Goal: Task Accomplishment & Management: Manage account settings

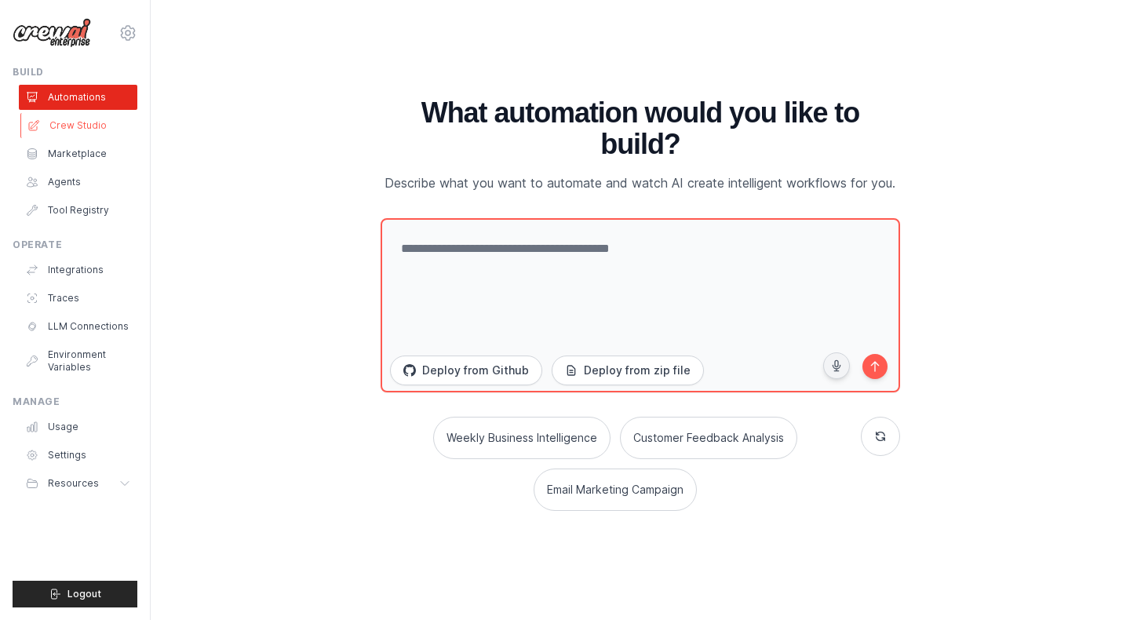
click at [80, 122] on link "Crew Studio" at bounding box center [79, 125] width 118 height 25
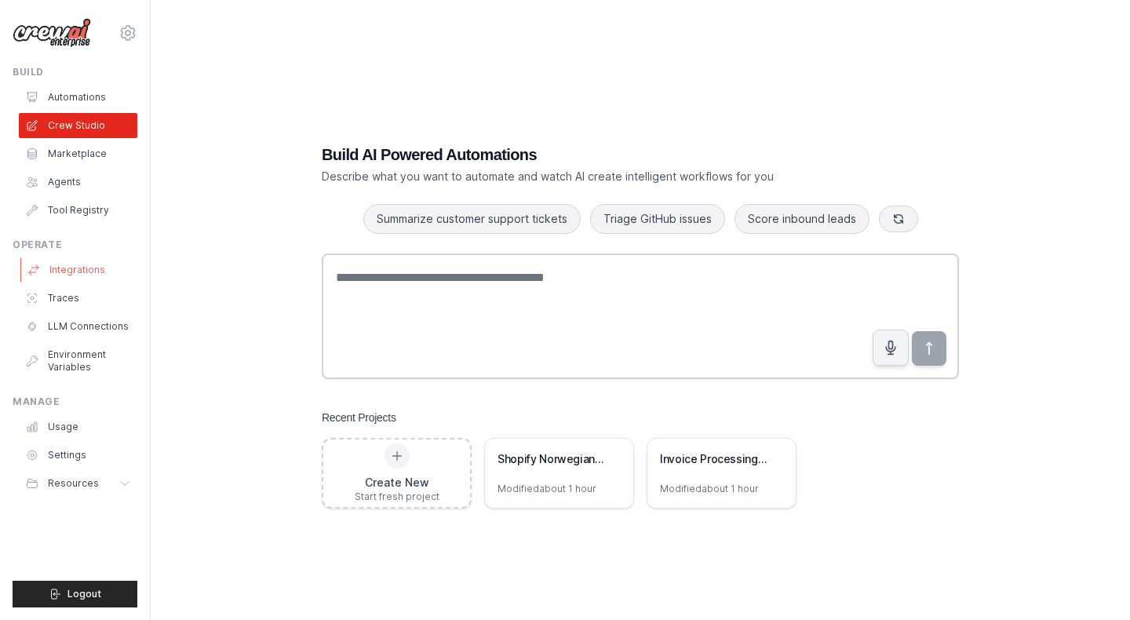
click at [76, 266] on link "Integrations" at bounding box center [79, 269] width 118 height 25
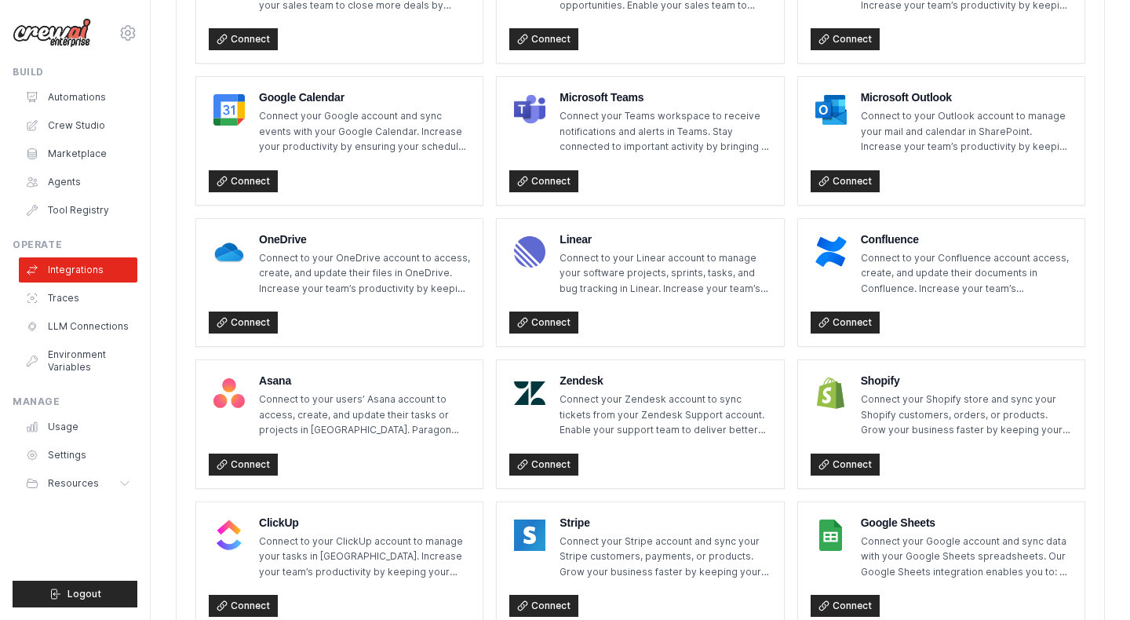
scroll to position [729, 0]
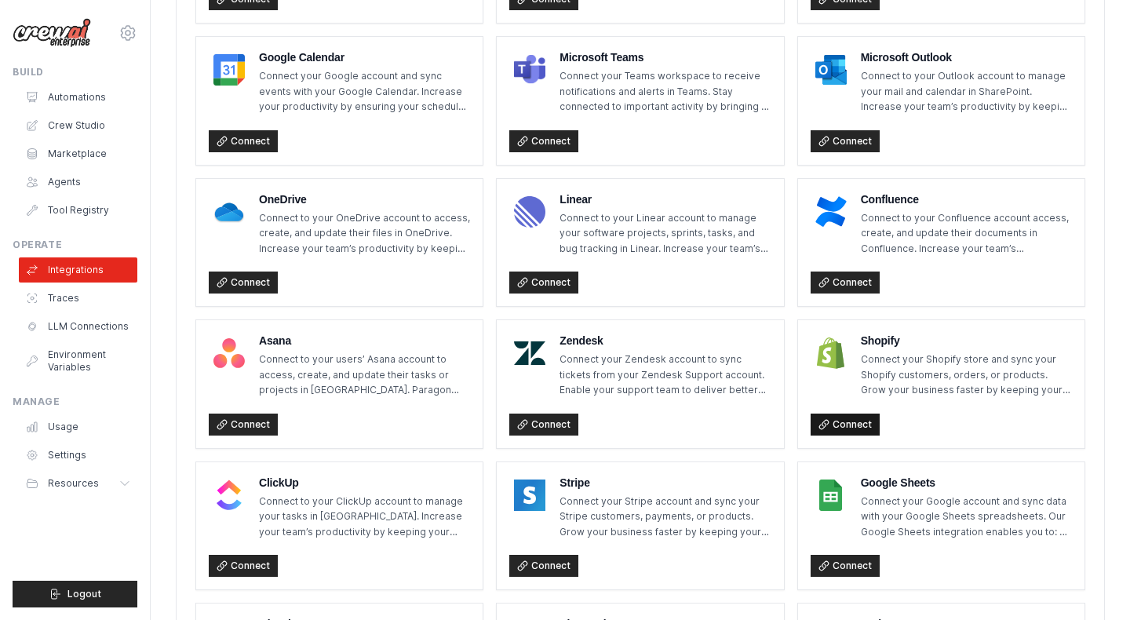
click at [845, 431] on link "Connect" at bounding box center [844, 424] width 69 height 22
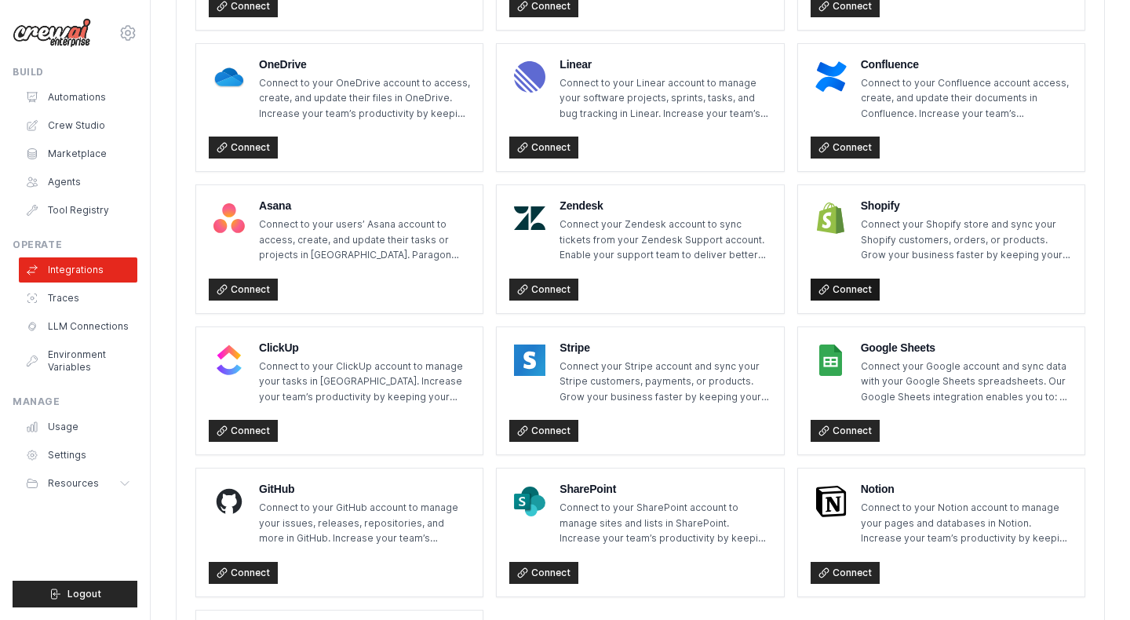
click at [846, 289] on link "Connect" at bounding box center [844, 290] width 69 height 22
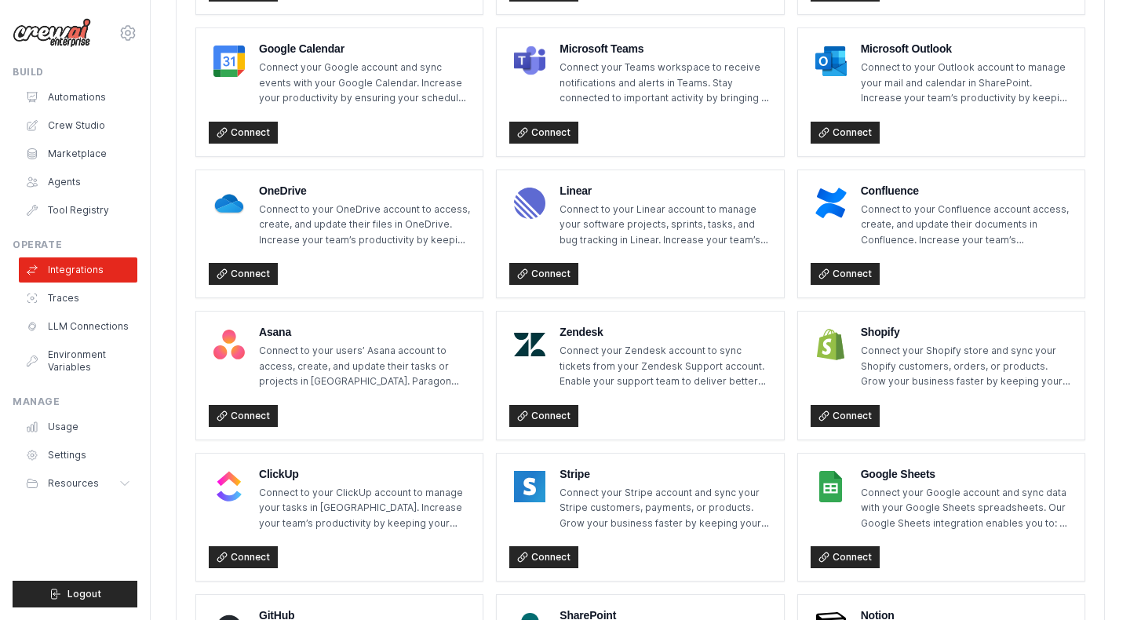
scroll to position [740, 0]
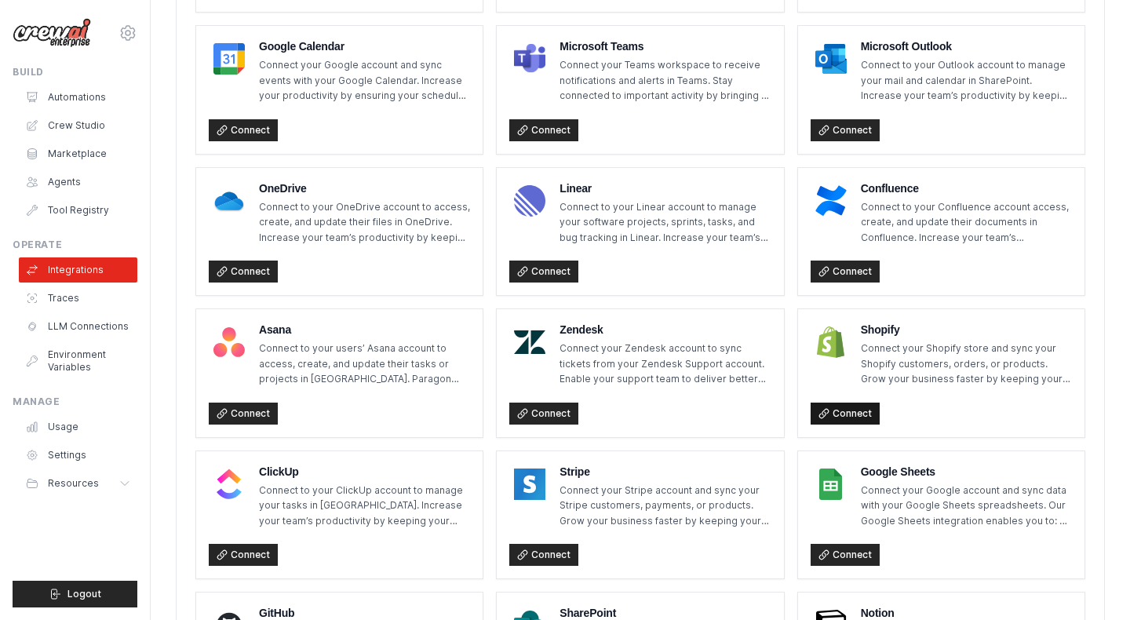
click at [847, 411] on link "Connect" at bounding box center [844, 413] width 69 height 22
click at [850, 416] on link "Connect" at bounding box center [844, 413] width 69 height 22
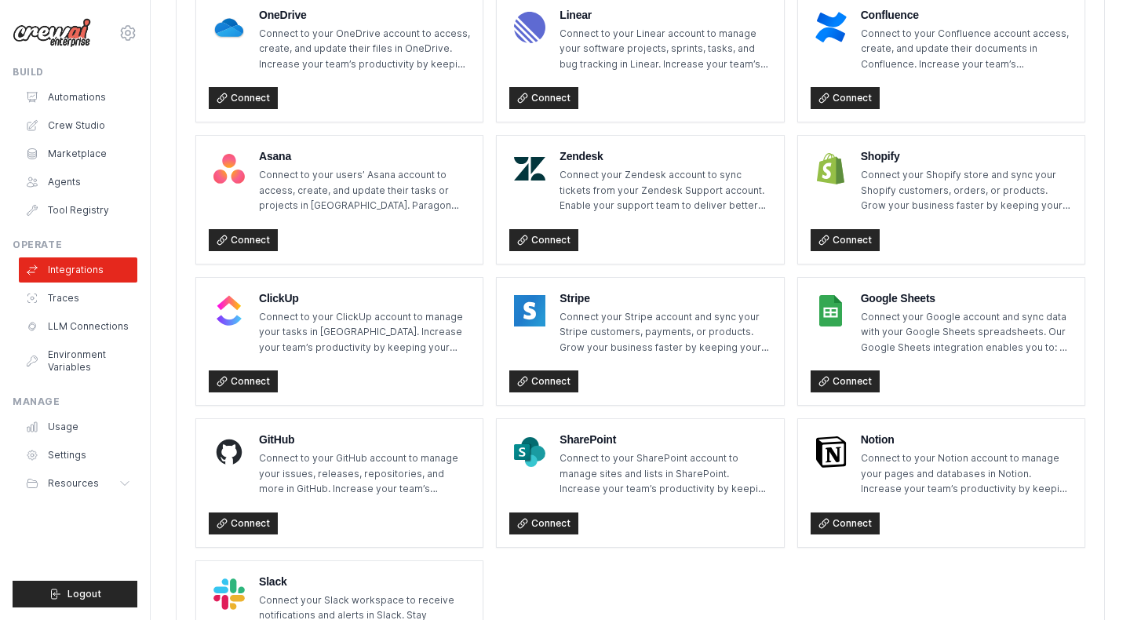
scroll to position [966, 0]
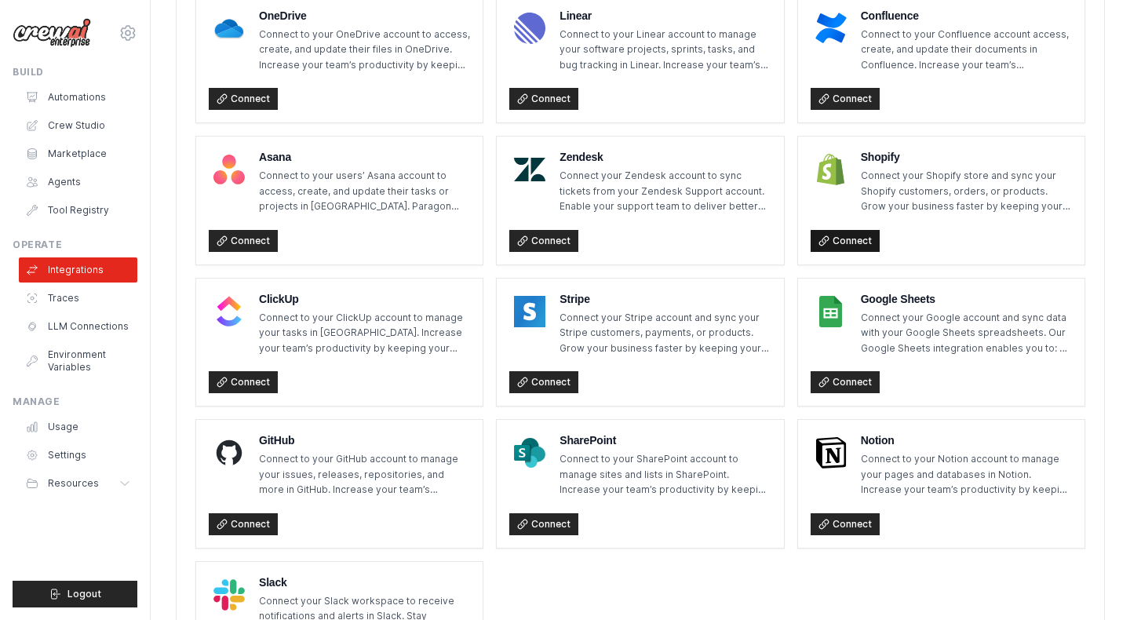
click at [849, 246] on link "Connect" at bounding box center [844, 241] width 69 height 22
click at [70, 453] on link "Settings" at bounding box center [79, 454] width 118 height 25
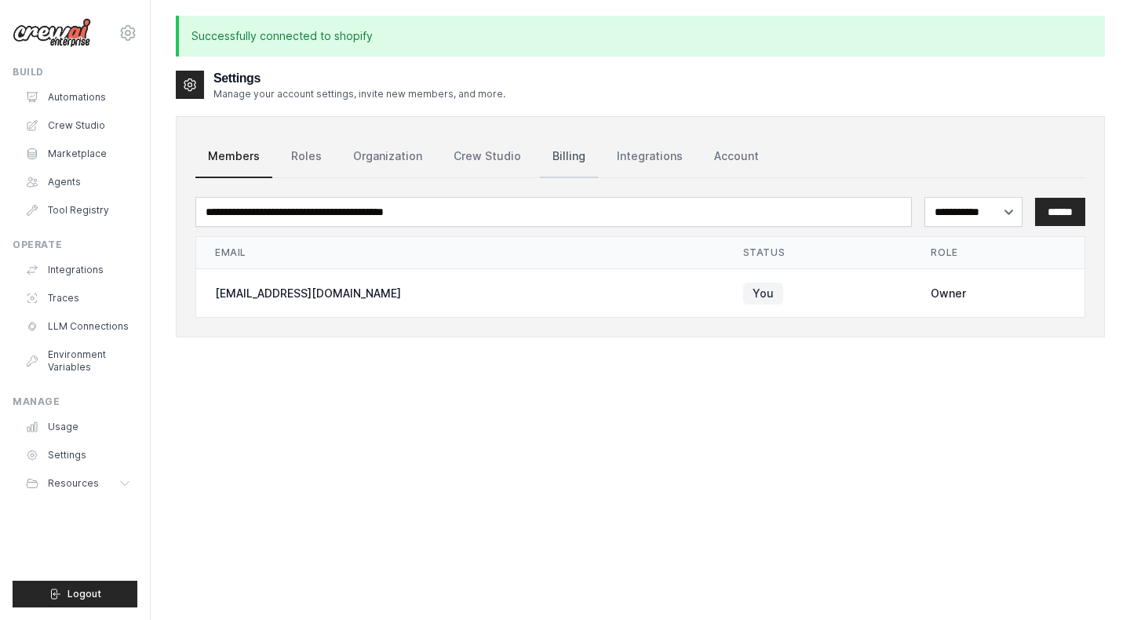
click at [555, 163] on link "Billing" at bounding box center [569, 157] width 58 height 42
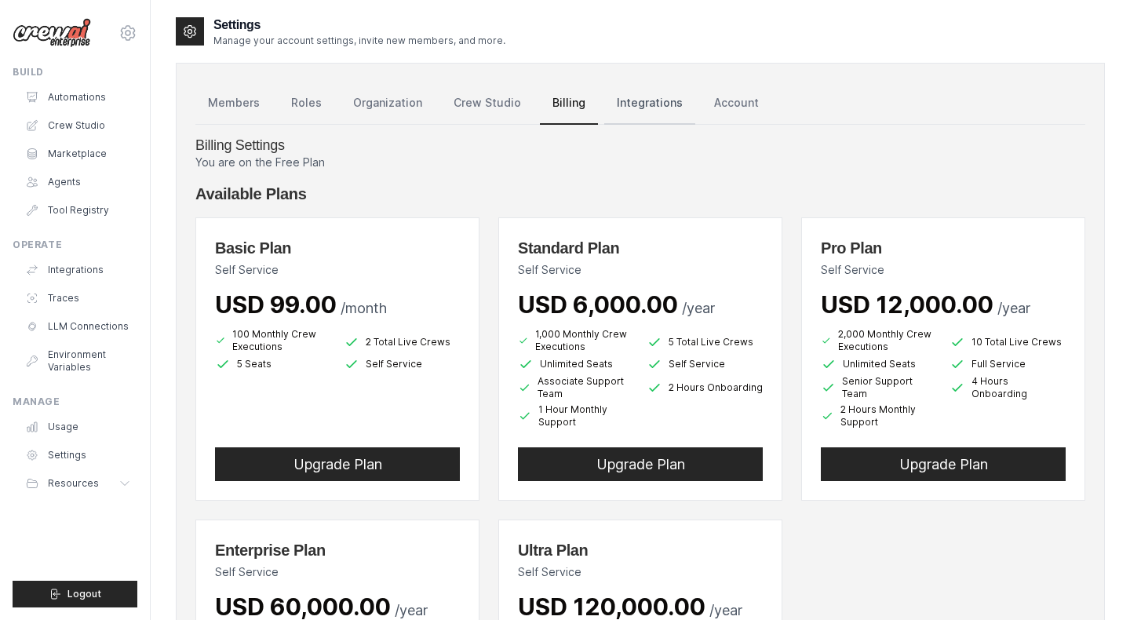
click at [628, 100] on link "Integrations" at bounding box center [649, 103] width 91 height 42
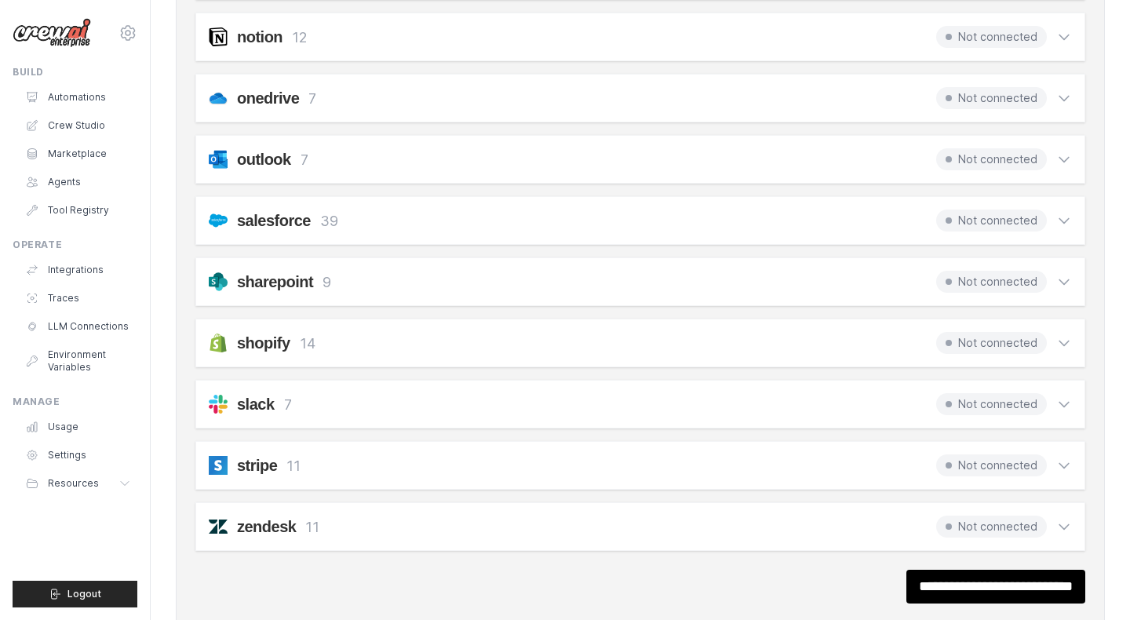
scroll to position [1036, 0]
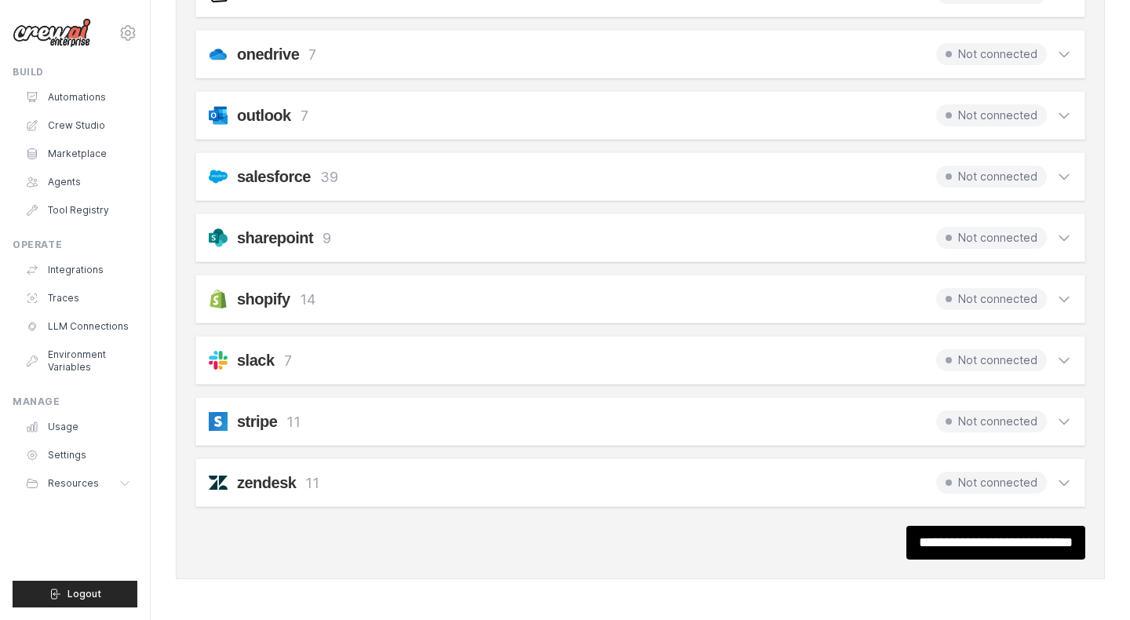
click at [1061, 297] on icon at bounding box center [1064, 299] width 16 height 16
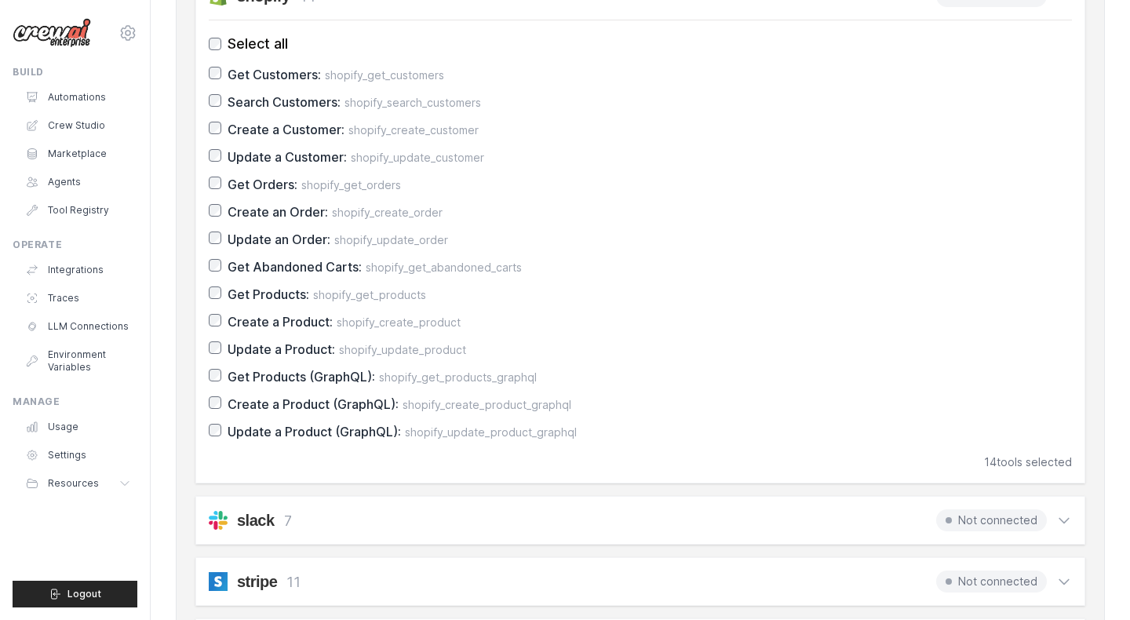
scroll to position [1277, 0]
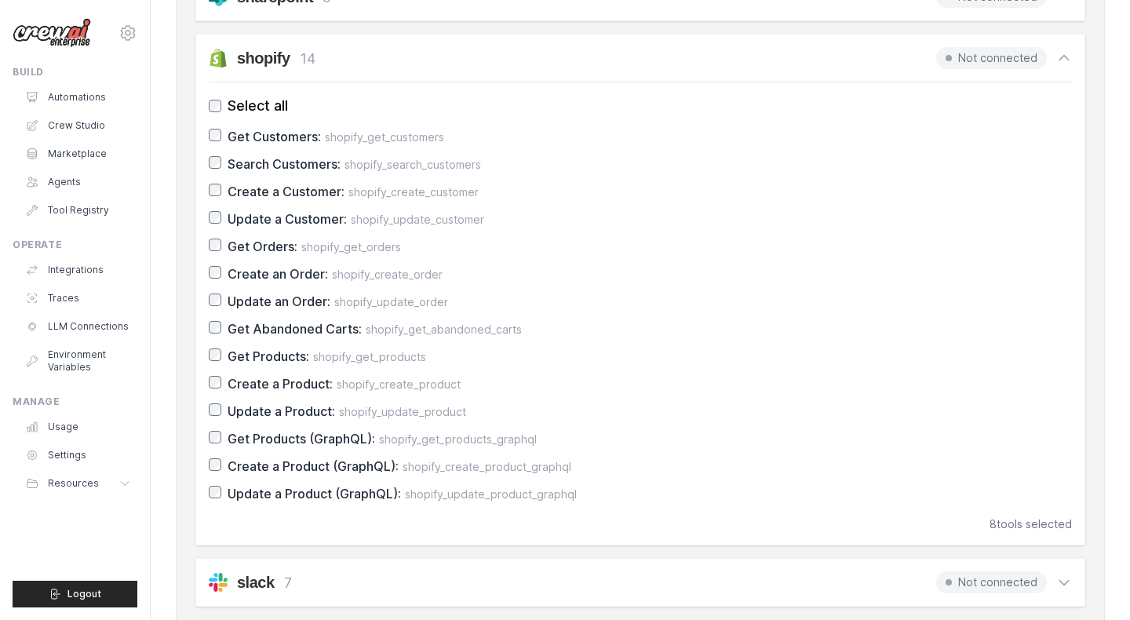
click at [216, 291] on label "Update an Order: shopify_update_order" at bounding box center [640, 300] width 863 height 21
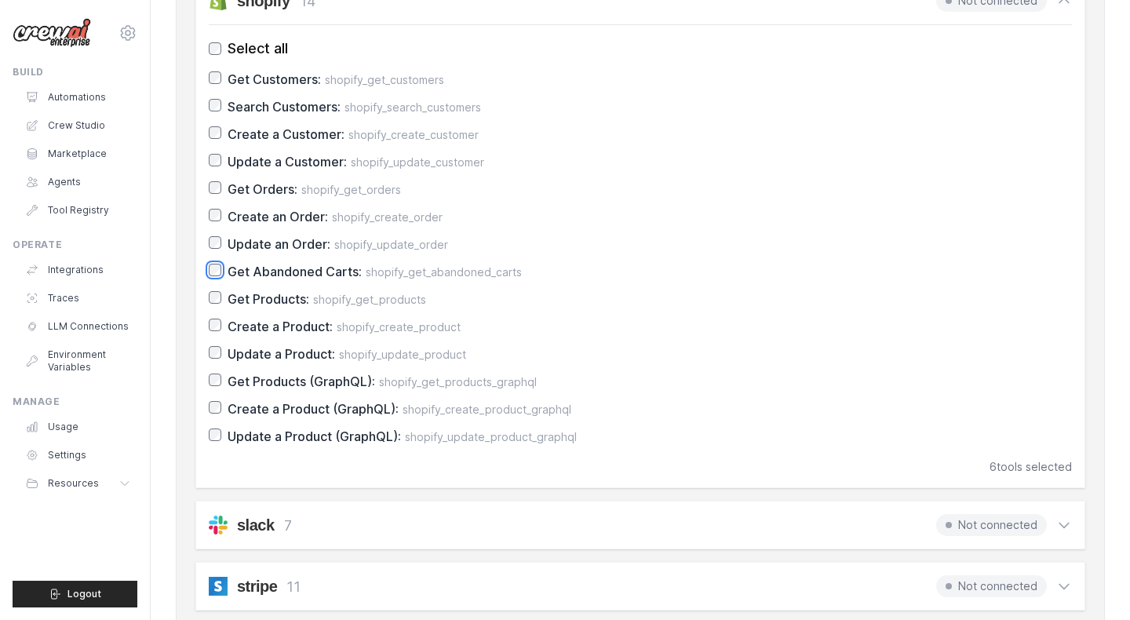
scroll to position [1318, 0]
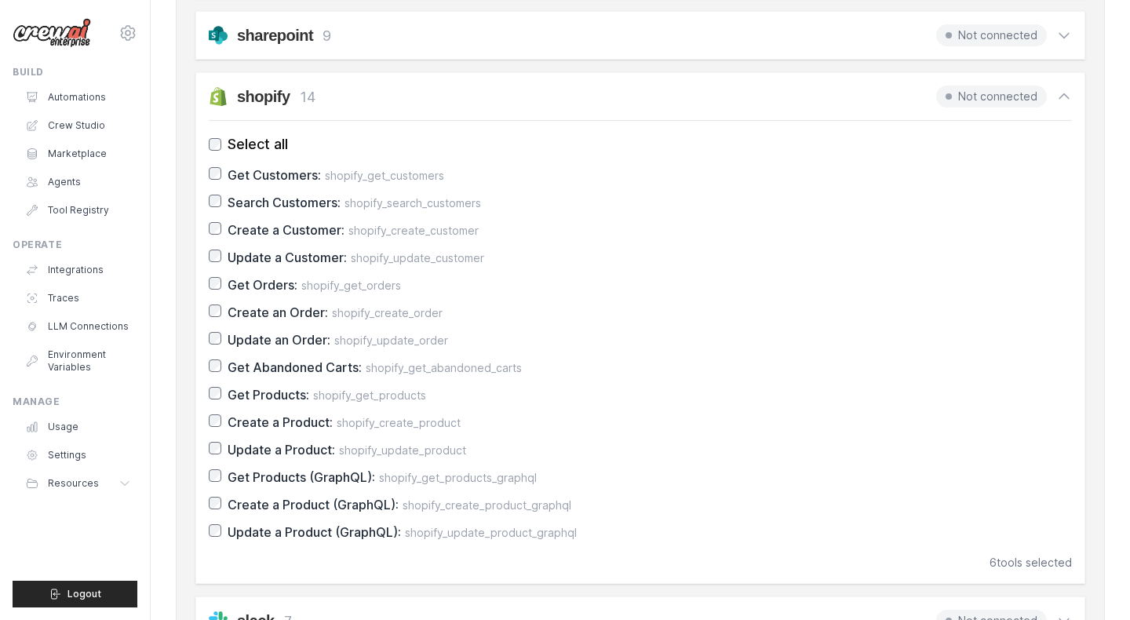
click at [1061, 99] on icon at bounding box center [1064, 97] width 16 height 16
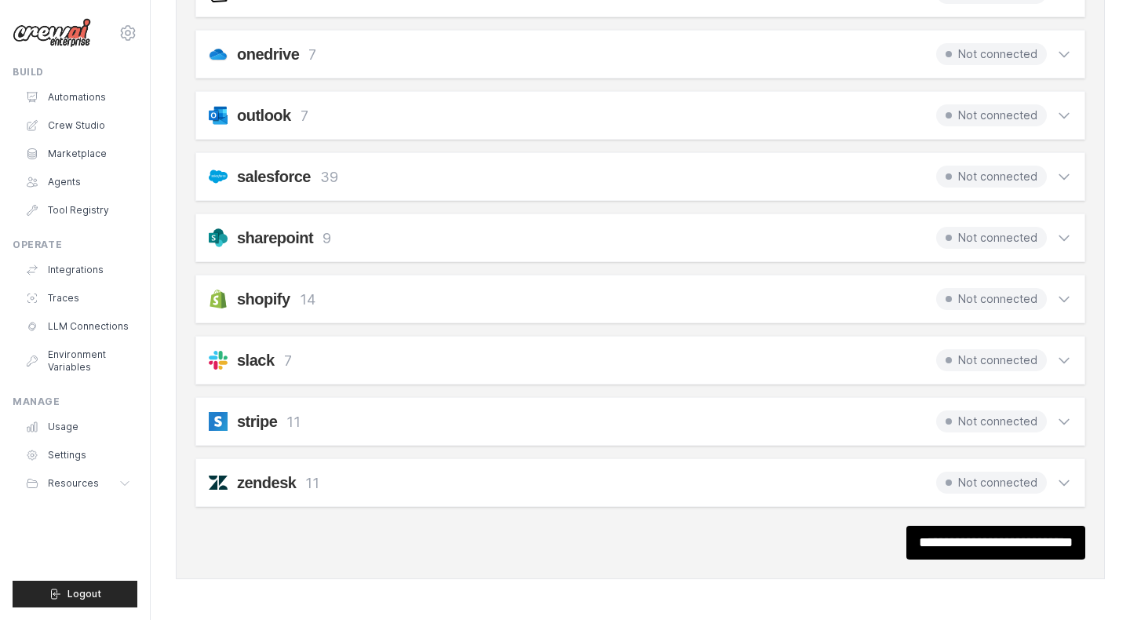
scroll to position [1036, 0]
click at [977, 534] on input "**********" at bounding box center [995, 543] width 179 height 34
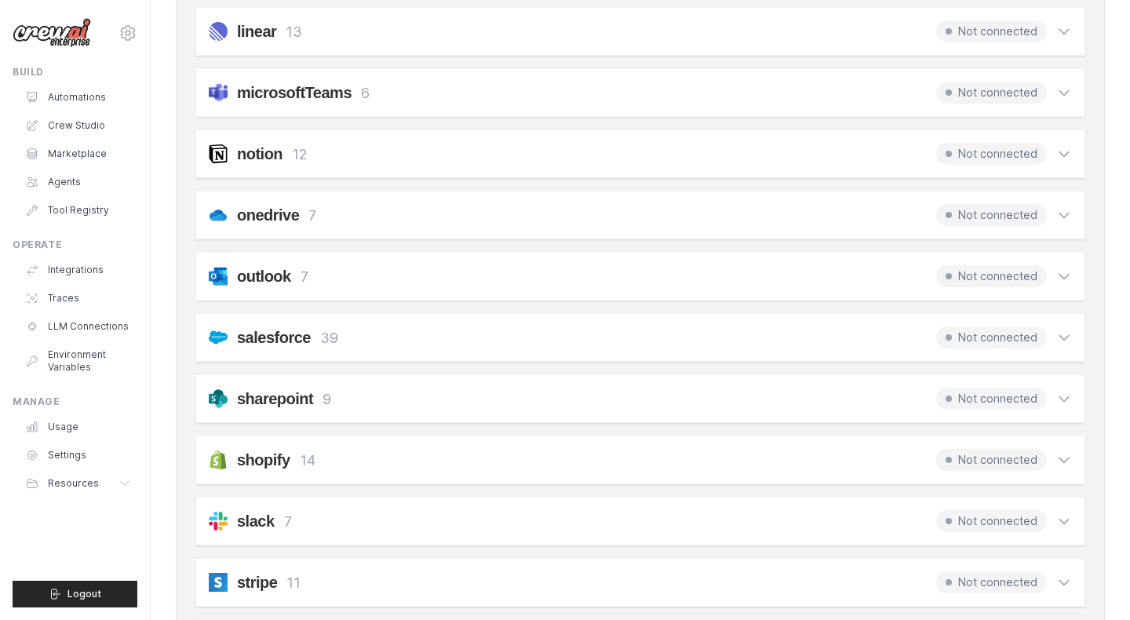
scroll to position [930, 0]
click at [892, 458] on div "shopify 14 Not connected" at bounding box center [640, 459] width 863 height 22
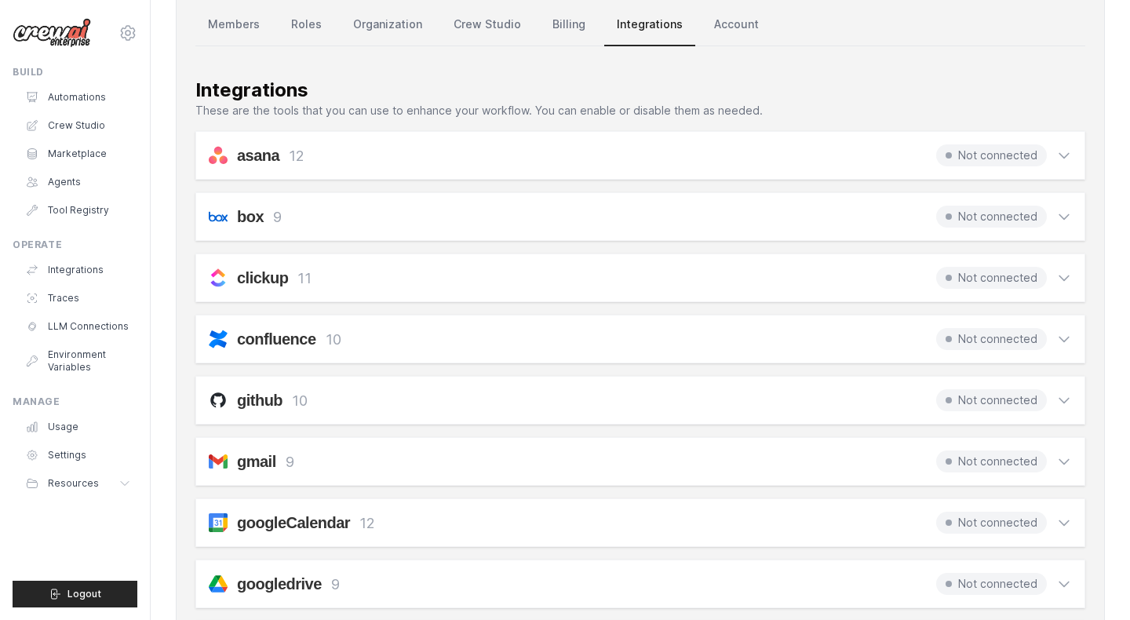
scroll to position [0, 0]
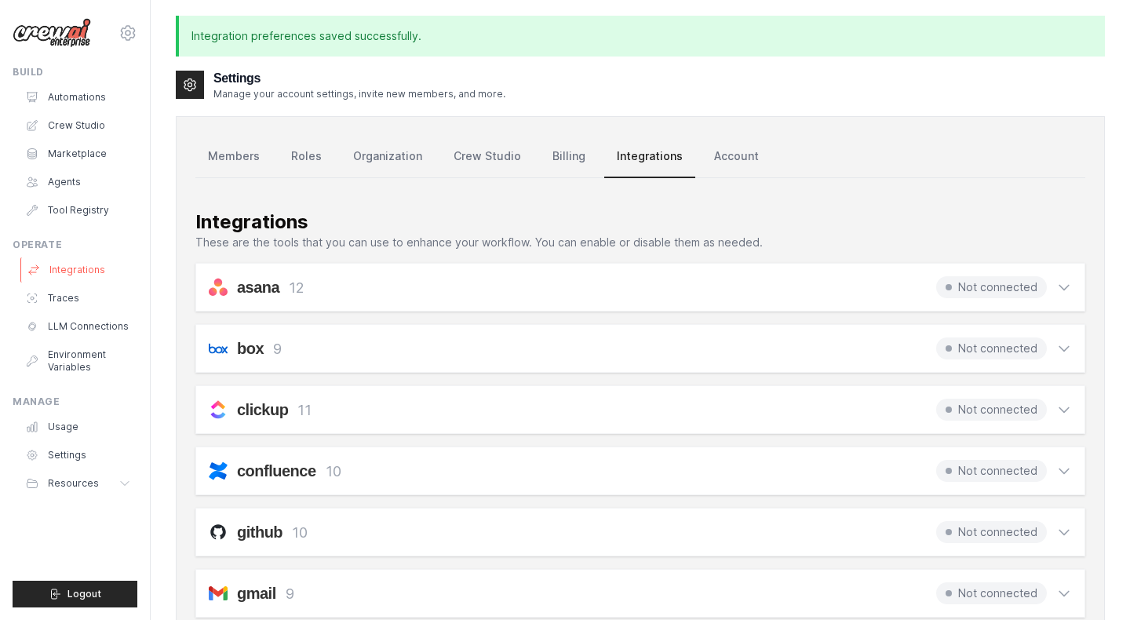
click at [68, 262] on link "Integrations" at bounding box center [79, 269] width 118 height 25
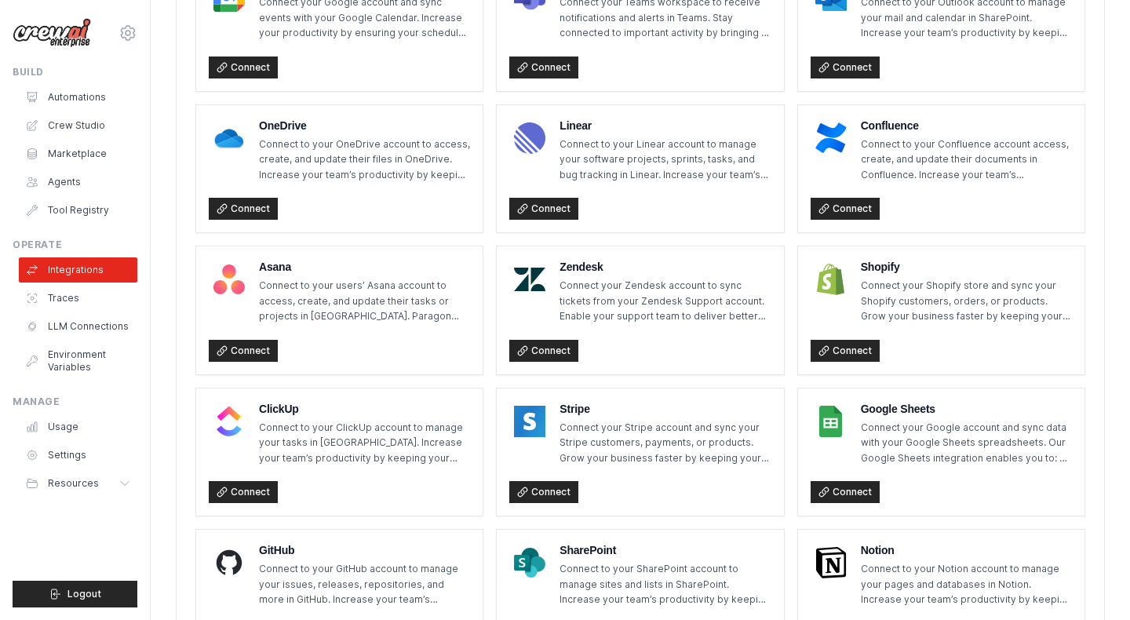
scroll to position [803, 0]
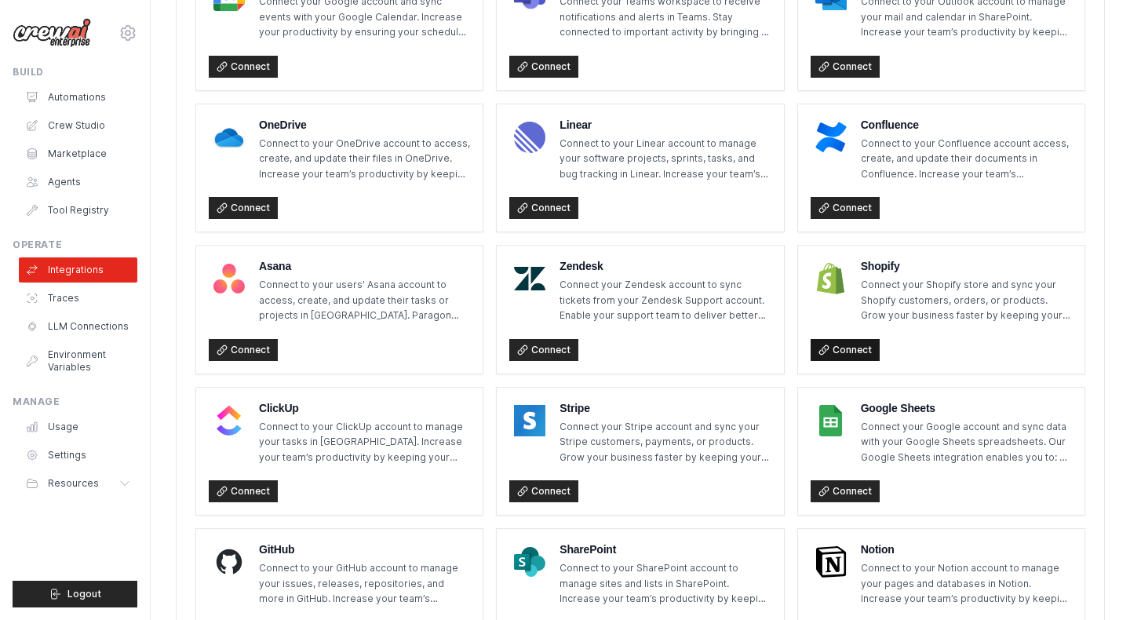
click at [847, 351] on link "Connect" at bounding box center [844, 350] width 69 height 22
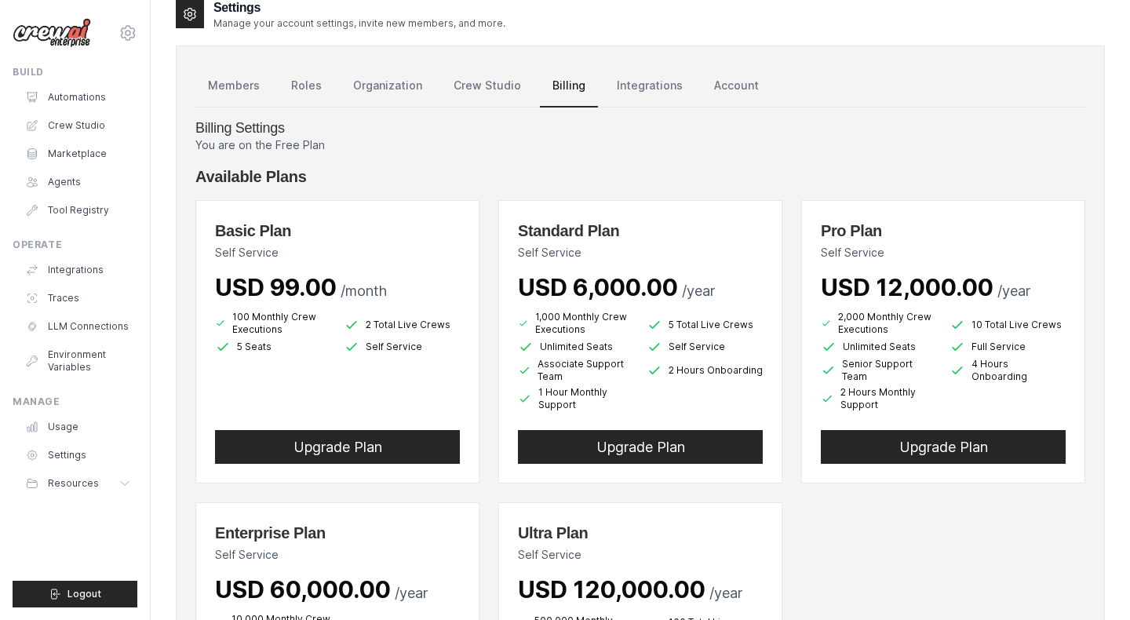
scroll to position [71, 0]
